Goal: Task Accomplishment & Management: Manage account settings

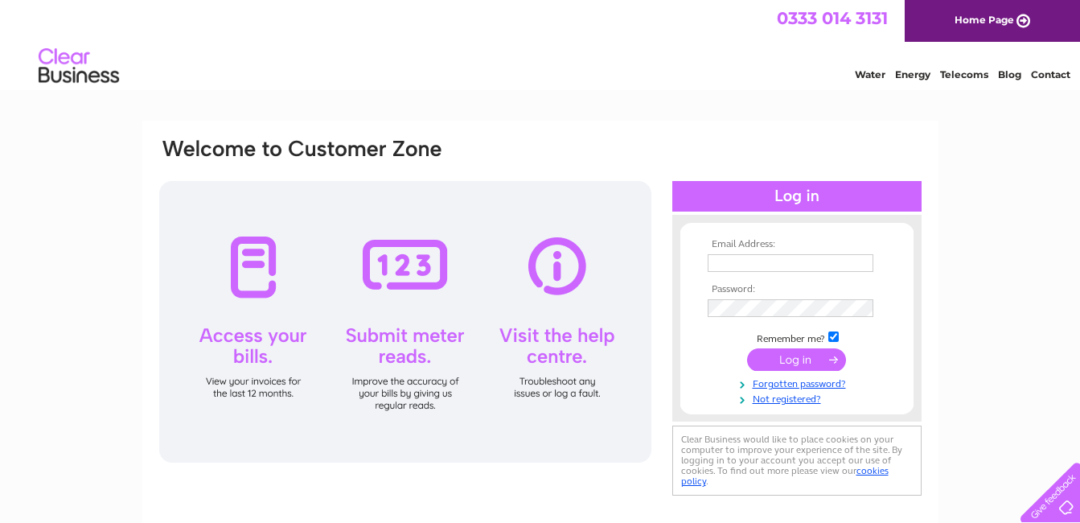
type input "[PERSON_NAME][EMAIL_ADDRESS][PERSON_NAME][DOMAIN_NAME]"
click at [772, 355] on input "submit" at bounding box center [796, 359] width 99 height 23
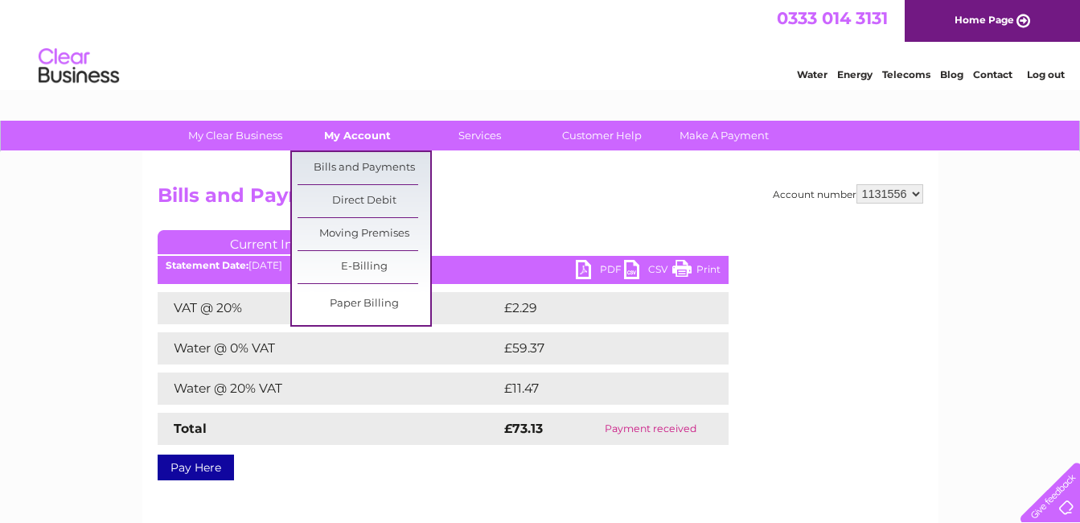
click at [361, 133] on link "My Account" at bounding box center [357, 136] width 133 height 30
click at [355, 162] on link "Bills and Payments" at bounding box center [363, 168] width 133 height 32
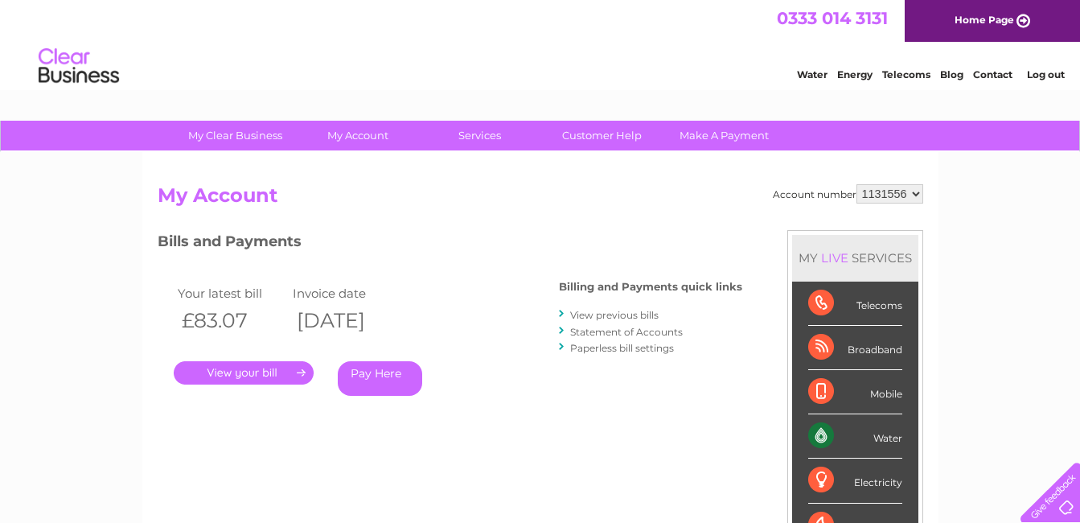
click at [211, 370] on link "." at bounding box center [244, 372] width 140 height 23
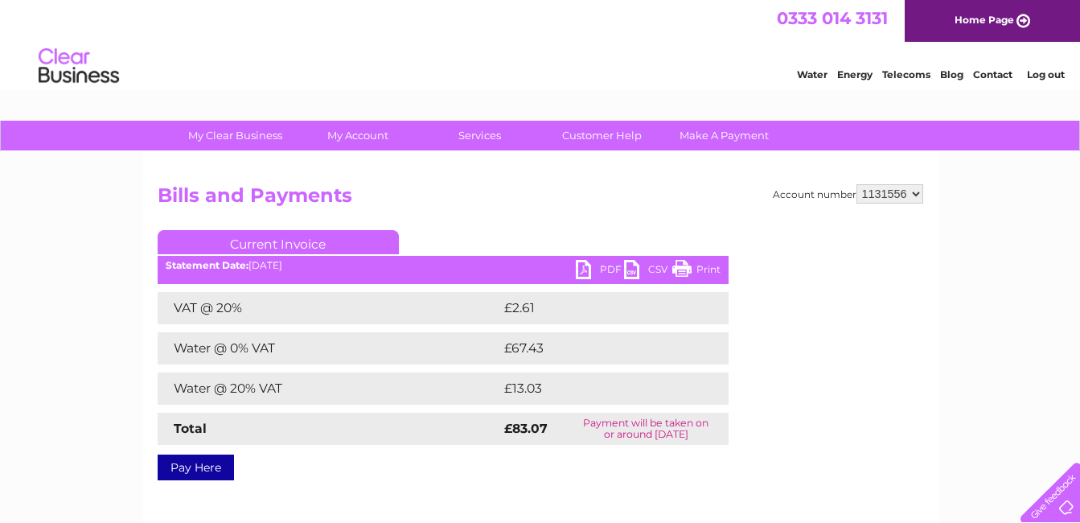
click at [580, 269] on link "PDF" at bounding box center [600, 271] width 48 height 23
